Goal: Transaction & Acquisition: Purchase product/service

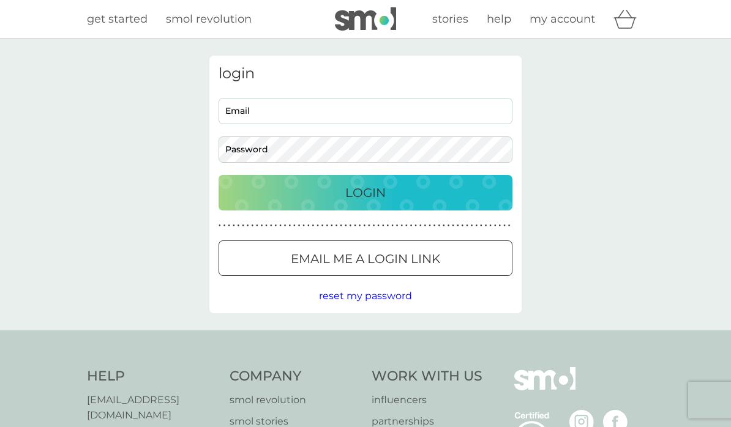
click at [447, 108] on input "Email" at bounding box center [365, 111] width 294 height 26
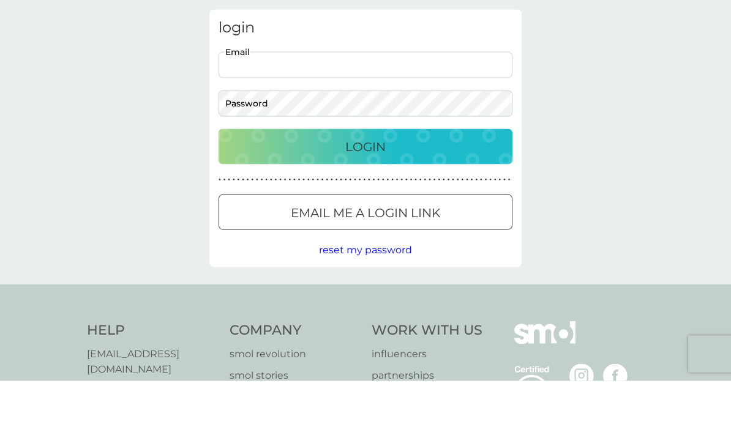
type input "[PERSON_NAME][EMAIL_ADDRESS][DOMAIN_NAME]"
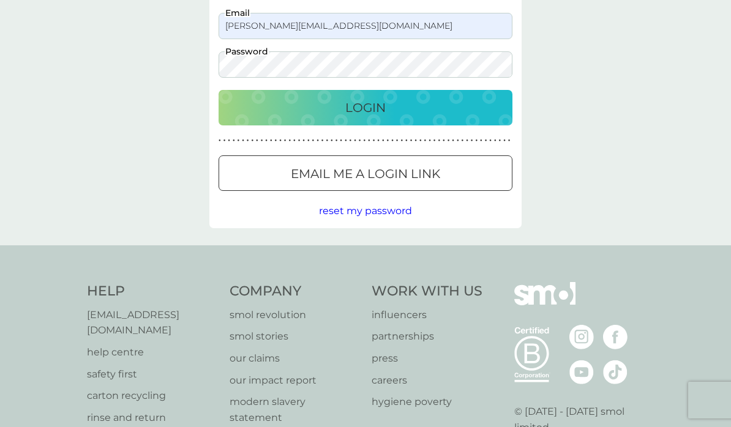
scroll to position [84, 0]
click at [423, 104] on div "Login" at bounding box center [365, 109] width 269 height 20
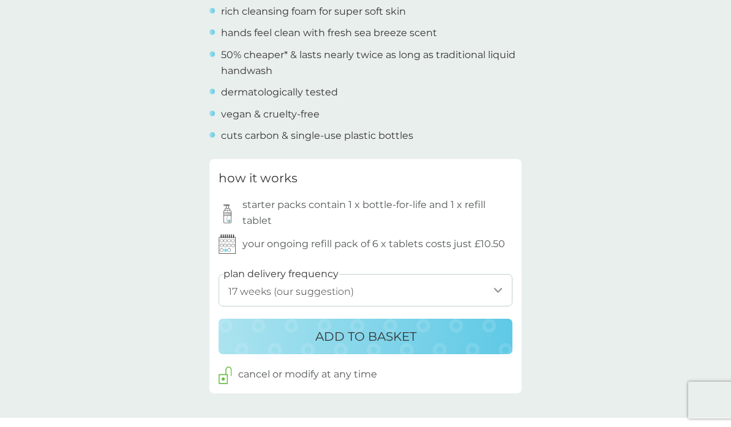
scroll to position [498, 0]
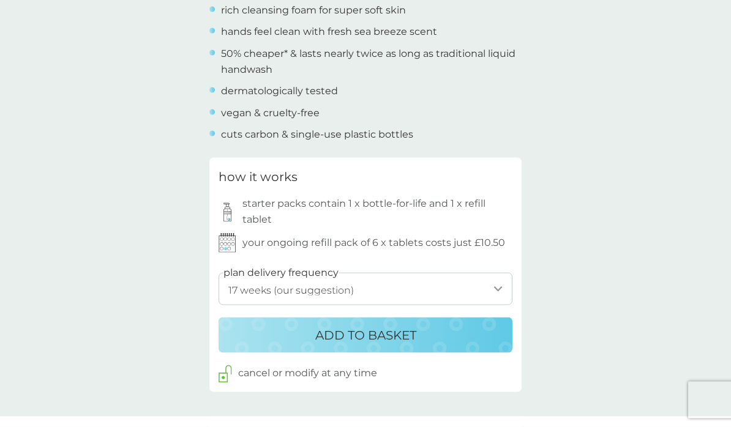
click at [496, 279] on select "1 week 2 weeks 3 weeks 4 weeks 5 weeks 6 weeks 7 weeks 8 weeks 9 weeks 10 weeks…" at bounding box center [365, 289] width 294 height 32
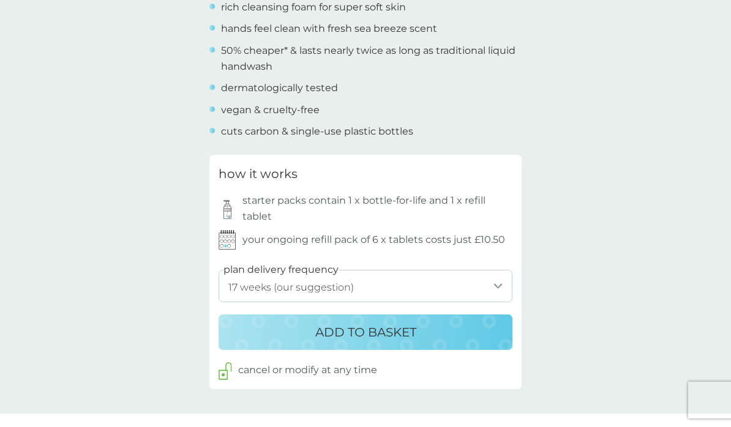
scroll to position [501, 0]
click at [491, 272] on select "1 week 2 weeks 3 weeks 4 weeks 5 weeks 6 weeks 7 weeks 8 weeks 9 weeks 10 weeks…" at bounding box center [365, 286] width 294 height 32
select select "182"
click at [398, 324] on p "ADD TO BASKET" at bounding box center [365, 332] width 101 height 20
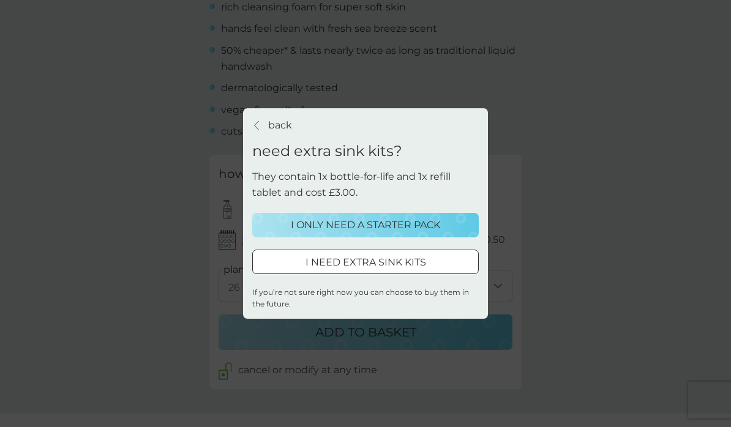
click at [427, 259] on div "I NEED EXTRA SINK KITS" at bounding box center [365, 263] width 225 height 16
select select "182"
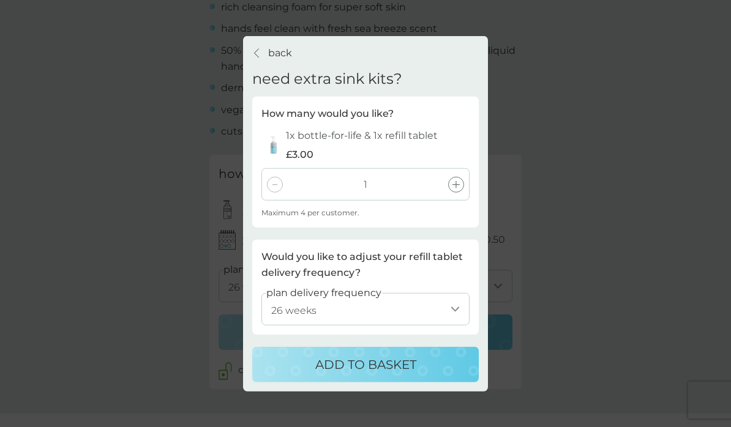
click at [457, 179] on div at bounding box center [456, 184] width 16 height 16
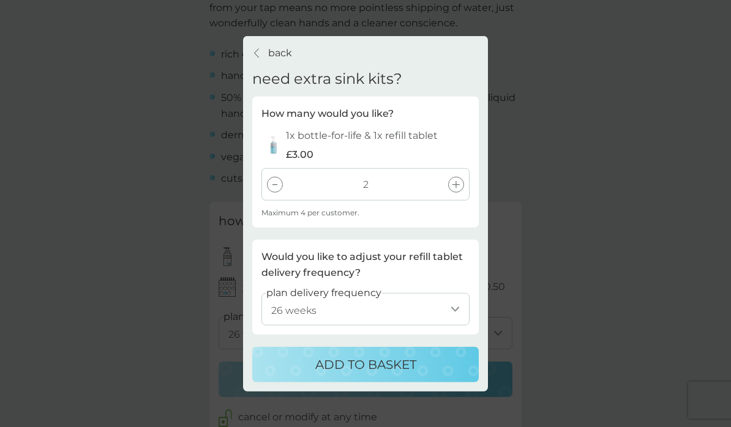
scroll to position [452, 0]
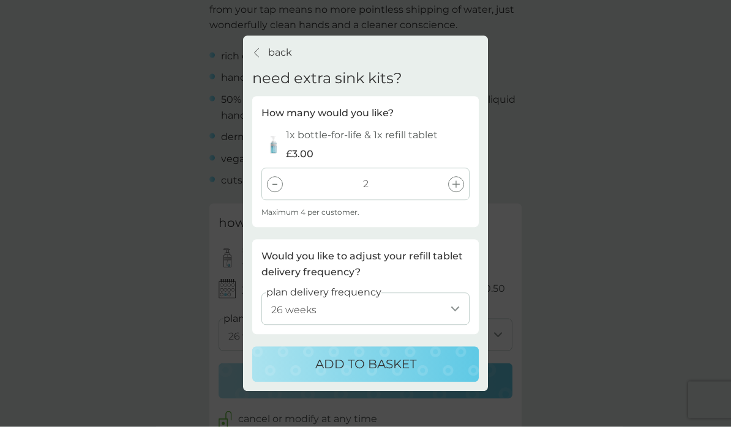
click at [464, 302] on select "1 week 2 weeks 3 weeks 4 weeks 5 weeks 6 weeks 7 weeks 8 weeks 9 weeks 10 weeks…" at bounding box center [365, 308] width 208 height 32
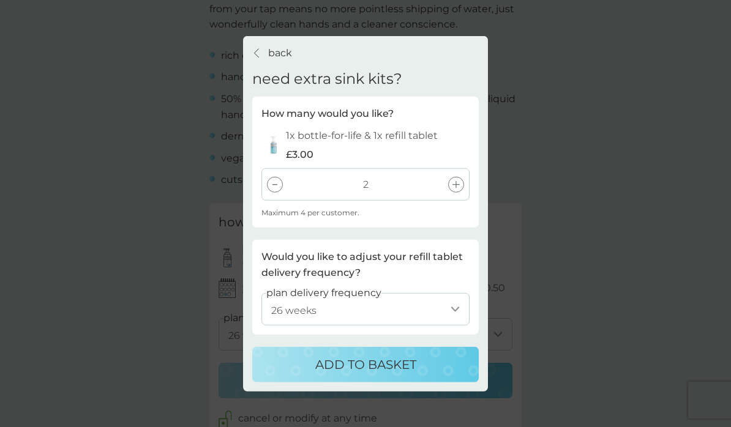
click at [382, 359] on p "ADD TO BASKET" at bounding box center [365, 364] width 101 height 20
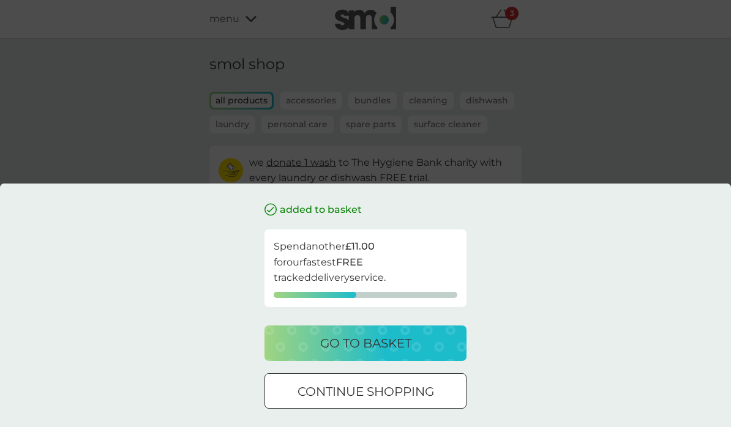
click at [422, 336] on div "go to basket" at bounding box center [365, 343] width 177 height 20
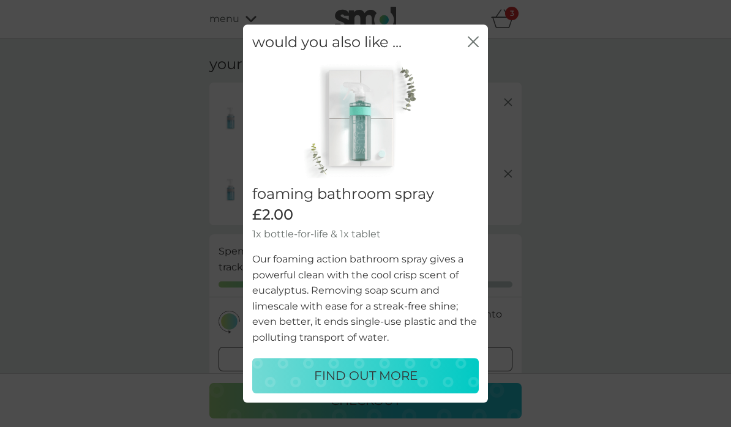
click at [477, 37] on div "close" at bounding box center [473, 43] width 11 height 18
click at [472, 42] on icon "close" at bounding box center [473, 41] width 11 height 11
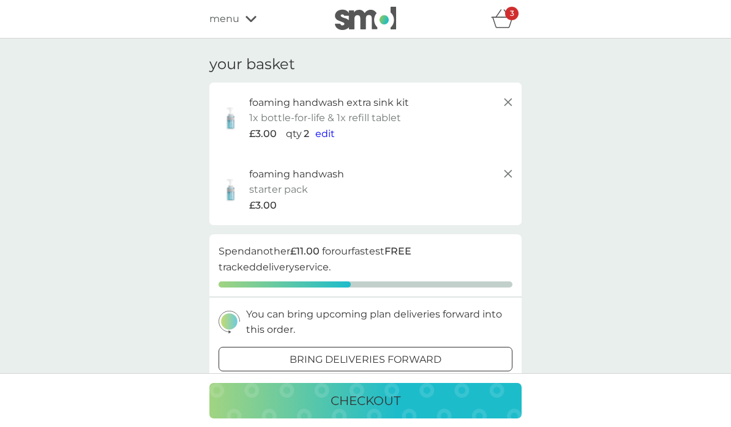
click at [331, 132] on span "edit" at bounding box center [325, 134] width 20 height 12
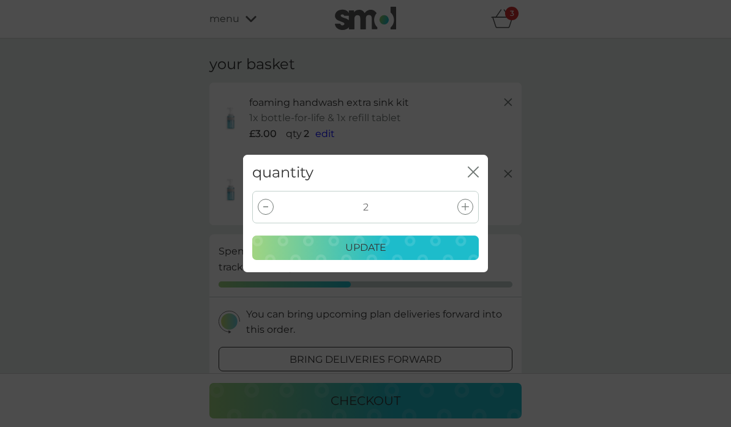
click at [267, 205] on div at bounding box center [266, 207] width 16 height 16
click at [411, 240] on div "update" at bounding box center [365, 248] width 211 height 16
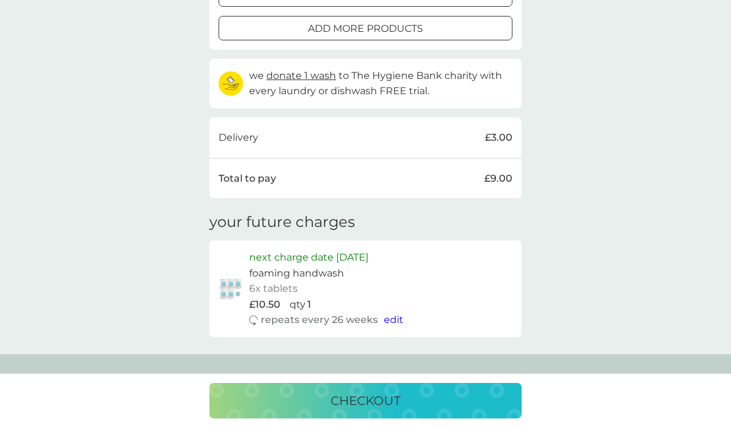
scroll to position [374, 0]
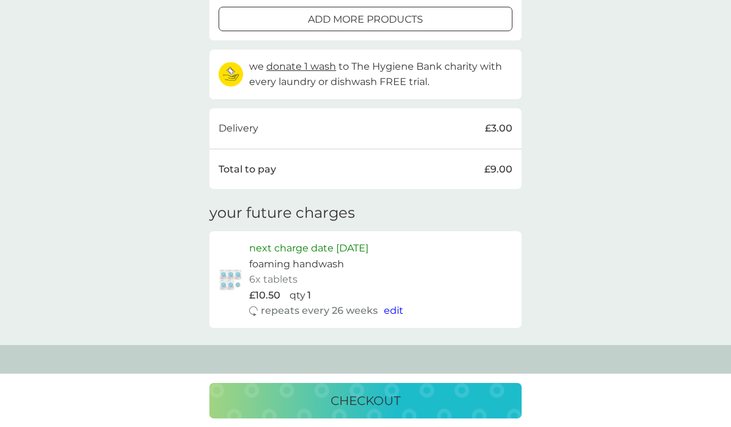
click at [368, 241] on p "next charge date 22nd Sep 2025" at bounding box center [308, 248] width 119 height 16
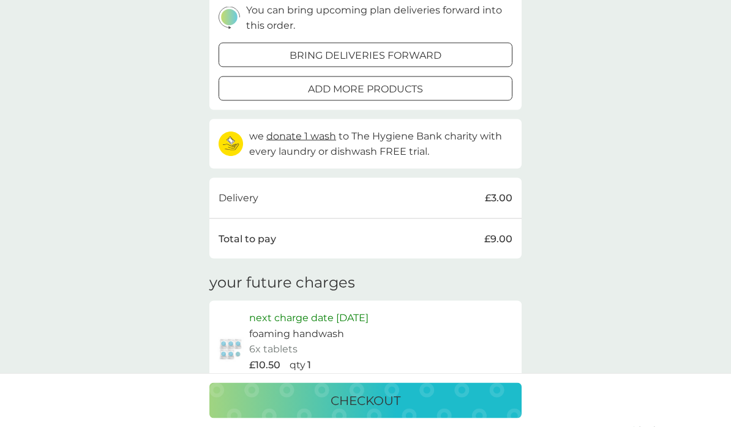
scroll to position [0, 0]
